Goal: Task Accomplishment & Management: Use online tool/utility

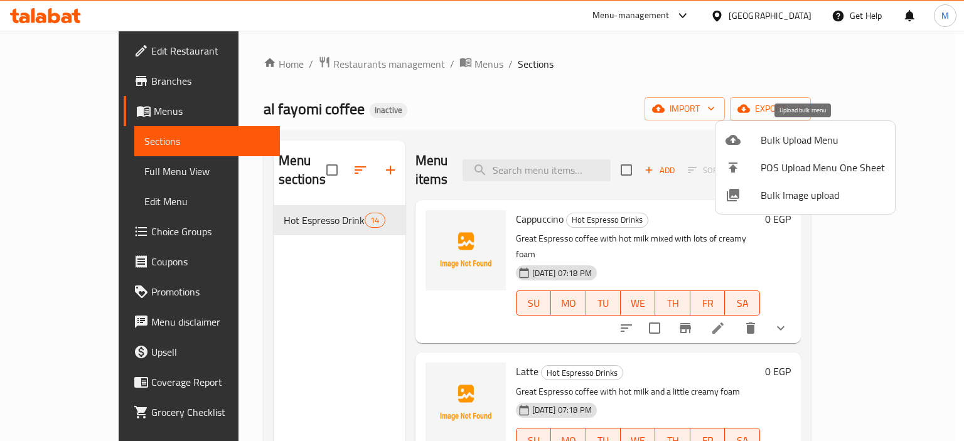
click at [778, 132] on span "Bulk Upload Menu" at bounding box center [823, 139] width 124 height 15
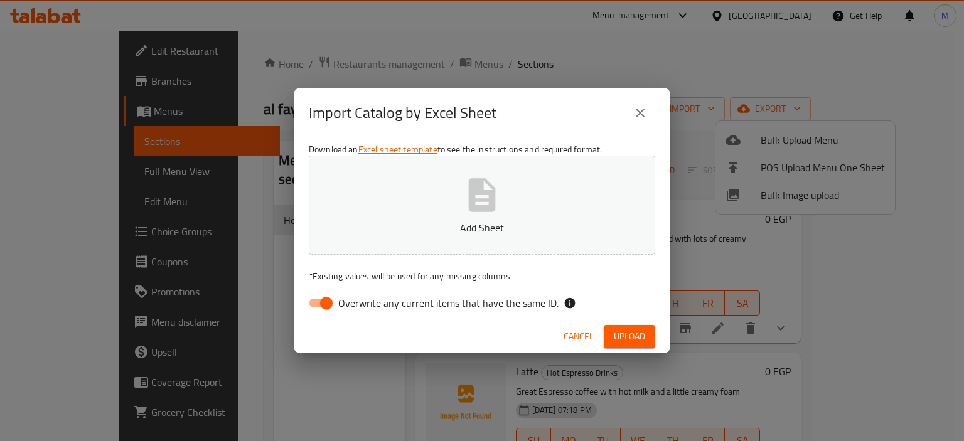
click at [564, 183] on button "Add Sheet" at bounding box center [482, 205] width 346 height 99
click at [520, 309] on span "Overwrite any current items that have the same ID." at bounding box center [448, 303] width 220 height 15
click at [362, 309] on input "Overwrite any current items that have the same ID." at bounding box center [327, 303] width 72 height 24
checkbox input "false"
click at [624, 331] on span "Upload" at bounding box center [629, 337] width 31 height 16
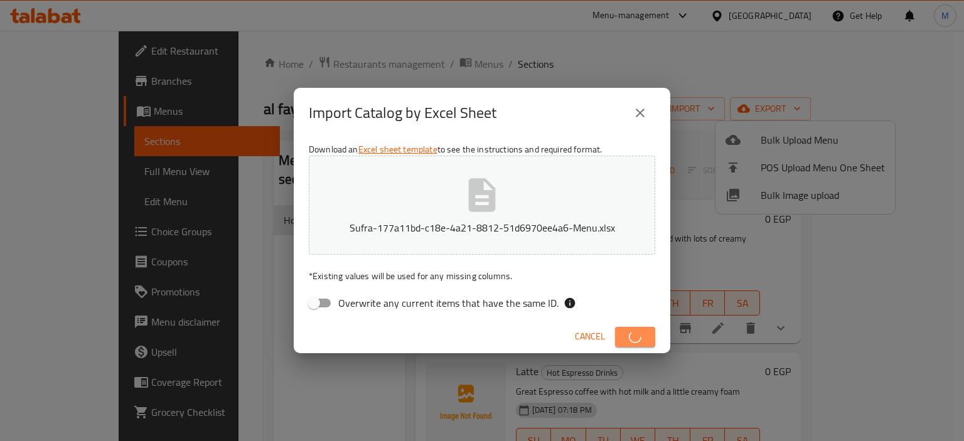
click at [624, 331] on button "button" at bounding box center [635, 337] width 40 height 20
click at [447, 441] on div "Import Catalog by Excel Sheet Download an Excel sheet template to see the instr…" at bounding box center [482, 220] width 964 height 441
click at [640, 338] on span "Upload" at bounding box center [629, 337] width 31 height 16
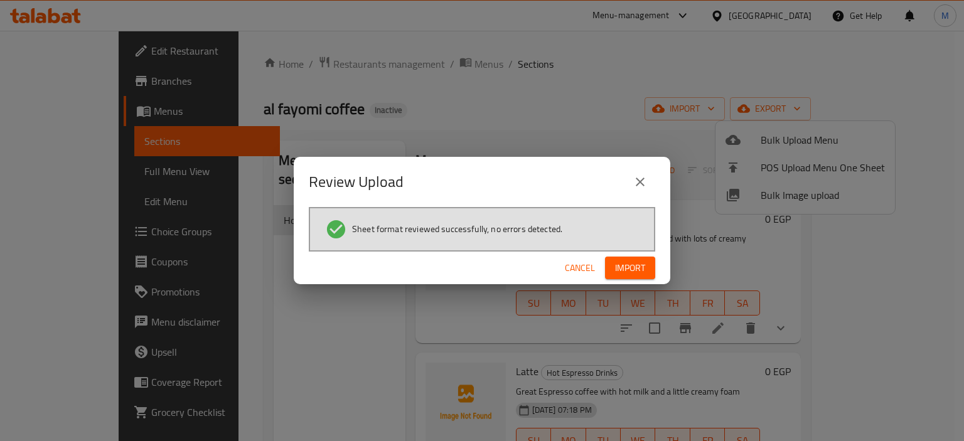
click at [643, 272] on span "Import" at bounding box center [630, 268] width 30 height 16
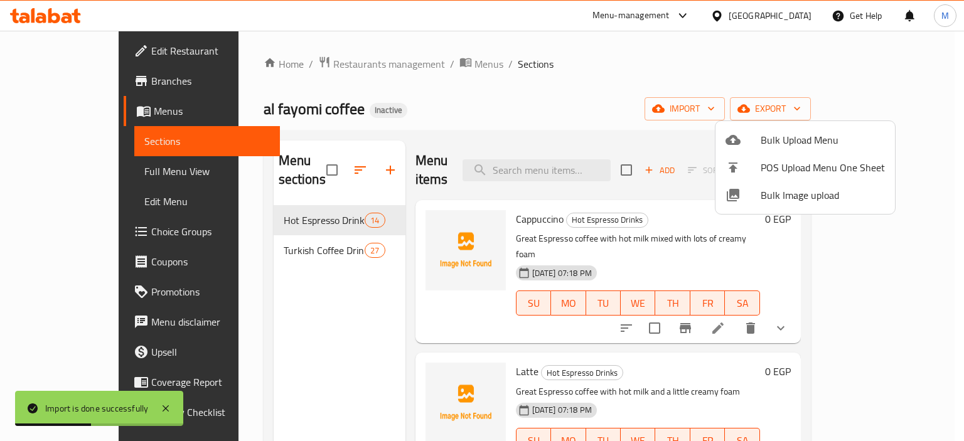
click at [68, 170] on div at bounding box center [482, 220] width 964 height 441
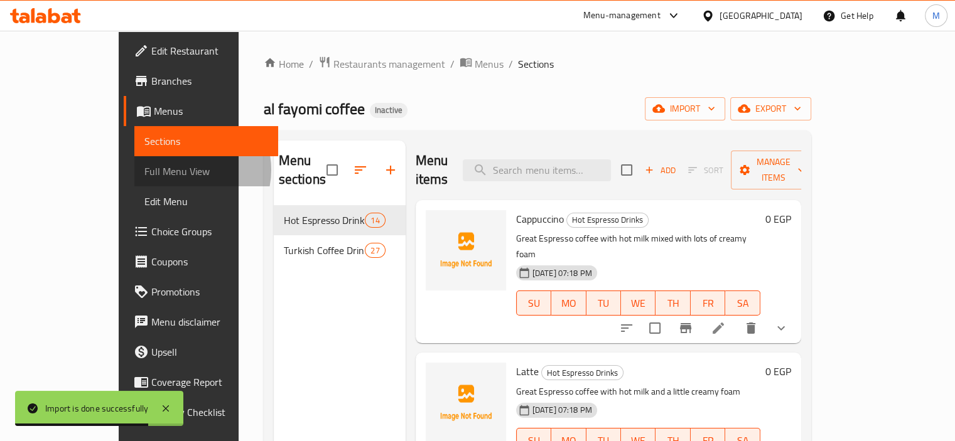
click at [144, 170] on span "Full Menu View" at bounding box center [206, 171] width 124 height 15
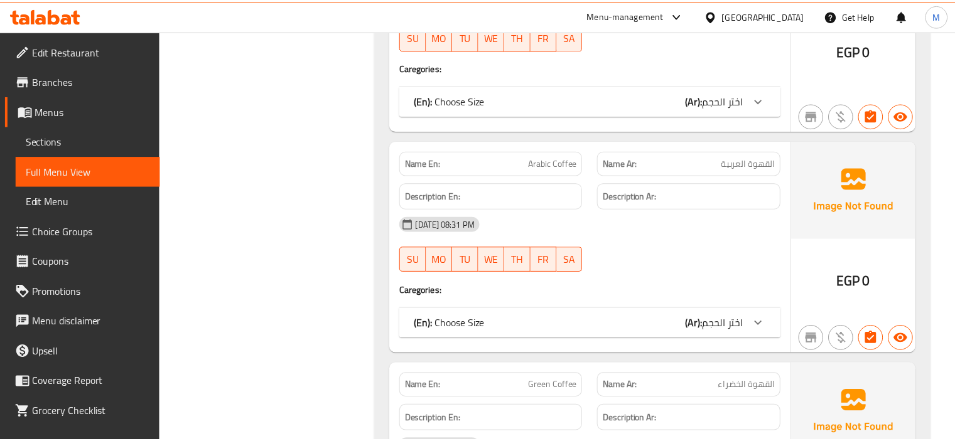
scroll to position [9283, 0]
